Goal: Task Accomplishment & Management: Use online tool/utility

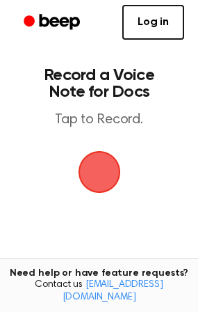
click at [166, 24] on link "Log in" at bounding box center [154, 22] width 62 height 35
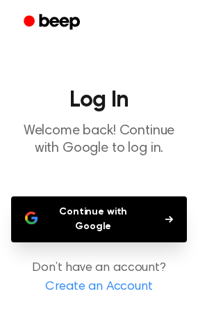
click at [137, 213] on button "Continue with Google" at bounding box center [99, 219] width 176 height 46
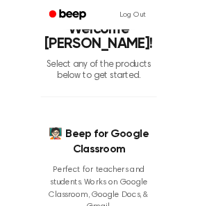
scroll to position [139, 0]
